Goal: Task Accomplishment & Management: Complete application form

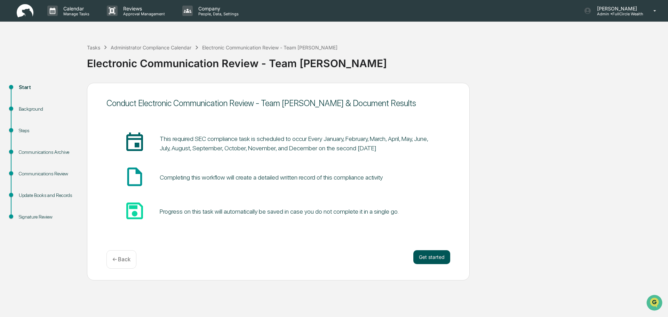
click at [419, 256] on button "Get started" at bounding box center [432, 257] width 37 height 14
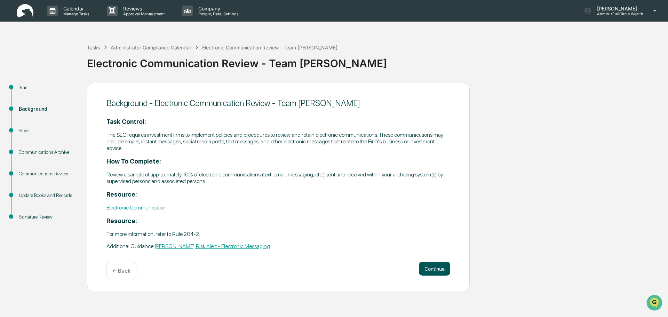
click at [432, 269] on button "Continue" at bounding box center [434, 269] width 31 height 14
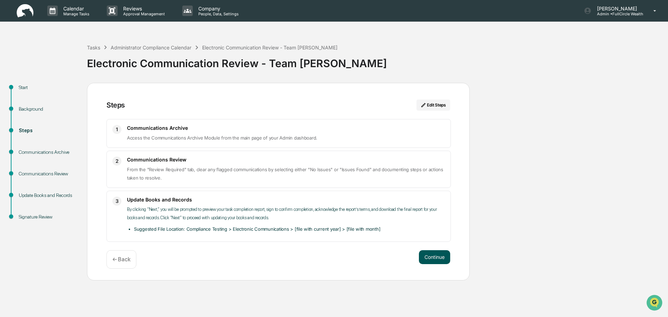
click at [433, 260] on button "Continue" at bounding box center [434, 257] width 31 height 14
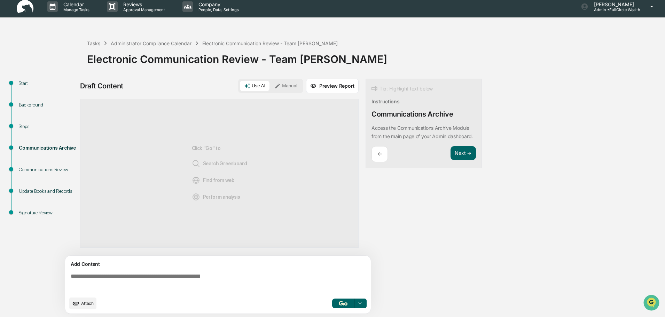
scroll to position [5, 0]
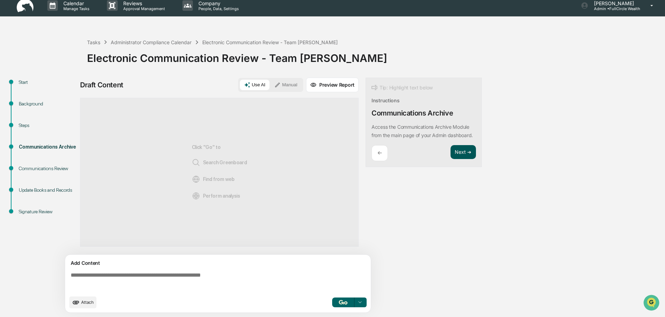
click at [462, 159] on button "Next ➔" at bounding box center [462, 152] width 25 height 14
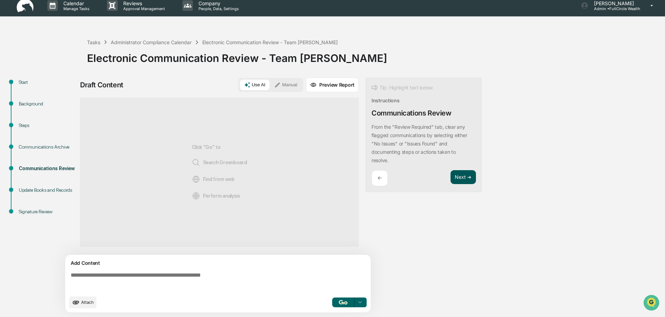
click at [466, 175] on button "Next ➔" at bounding box center [462, 177] width 25 height 14
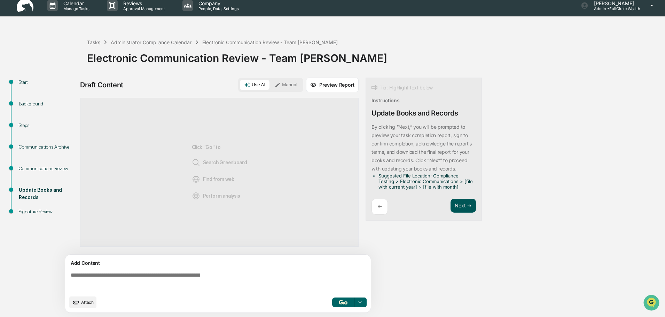
click at [465, 201] on button "Next ➔" at bounding box center [462, 206] width 25 height 14
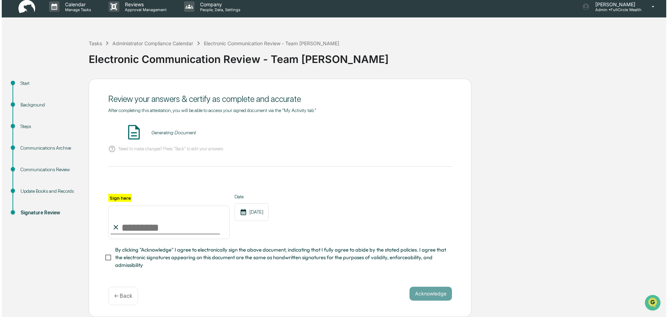
scroll to position [0, 0]
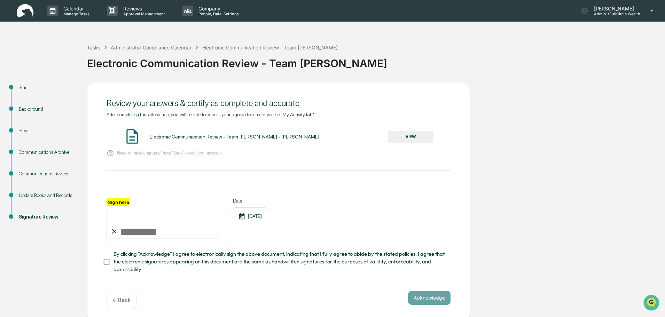
click at [424, 138] on button "VIEW" at bounding box center [410, 137] width 45 height 12
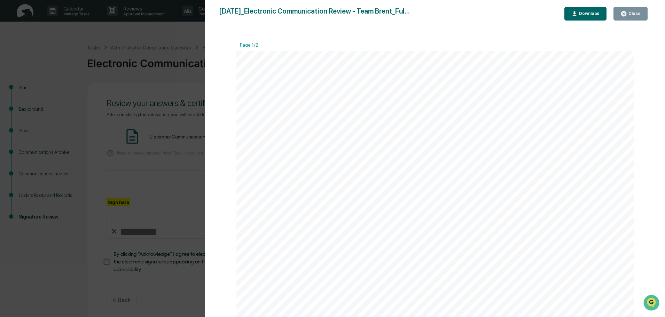
click at [631, 14] on div "Close" at bounding box center [634, 13] width 14 height 5
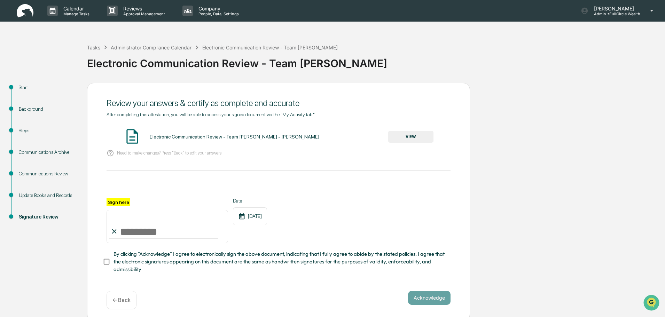
click at [166, 235] on input "Sign here" at bounding box center [167, 226] width 121 height 33
type input "**********"
click at [432, 297] on button "Acknowledge" at bounding box center [429, 298] width 42 height 14
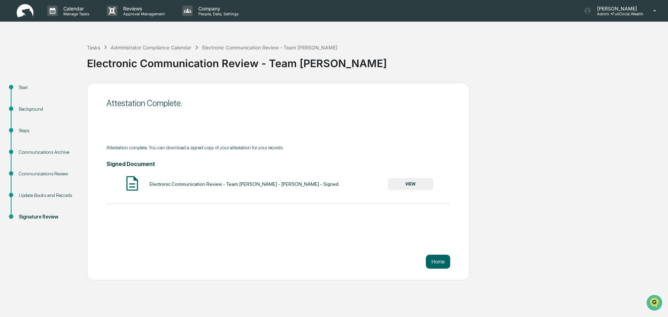
click at [414, 185] on button "VIEW" at bounding box center [410, 184] width 45 height 12
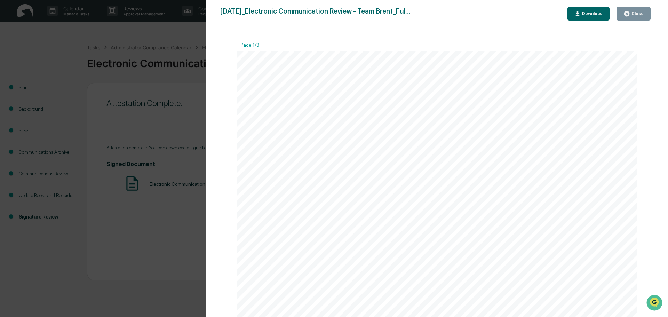
click at [595, 11] on div "Download" at bounding box center [592, 13] width 22 height 5
